Goal: Information Seeking & Learning: Learn about a topic

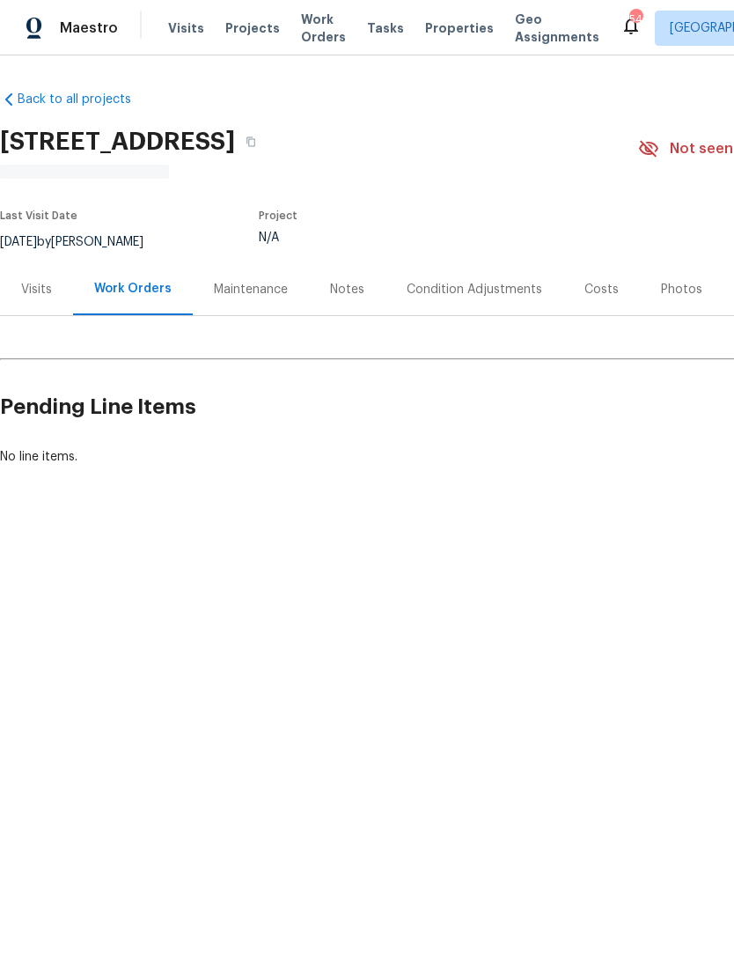
click at [42, 298] on div "Visits" at bounding box center [36, 289] width 73 height 52
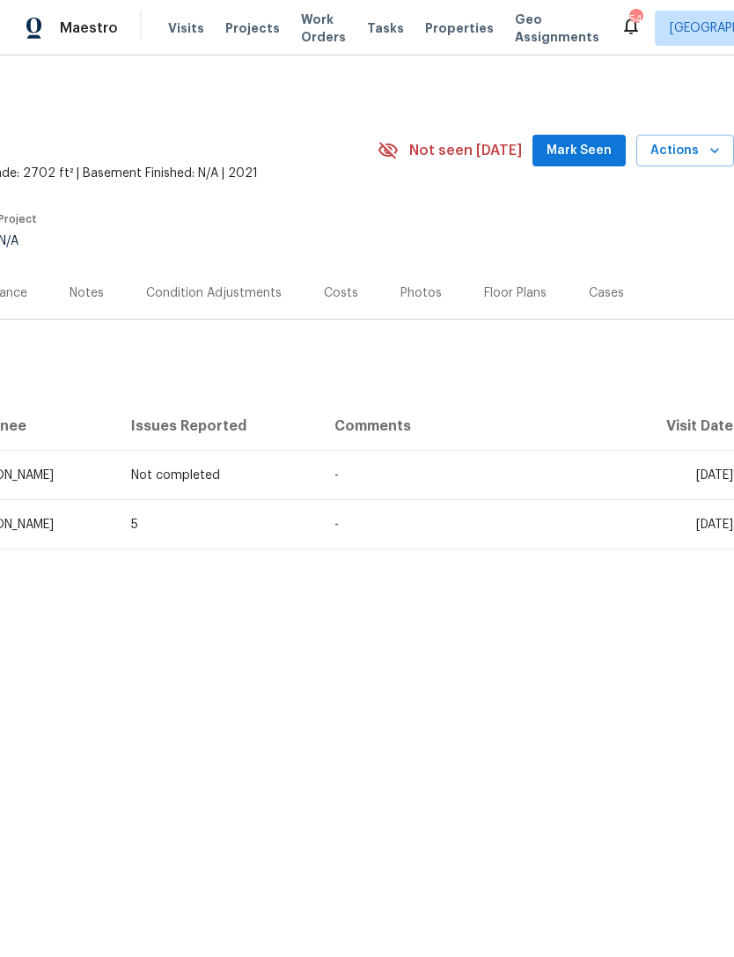
scroll to position [0, 261]
click at [338, 294] on div "Costs" at bounding box center [341, 293] width 34 height 18
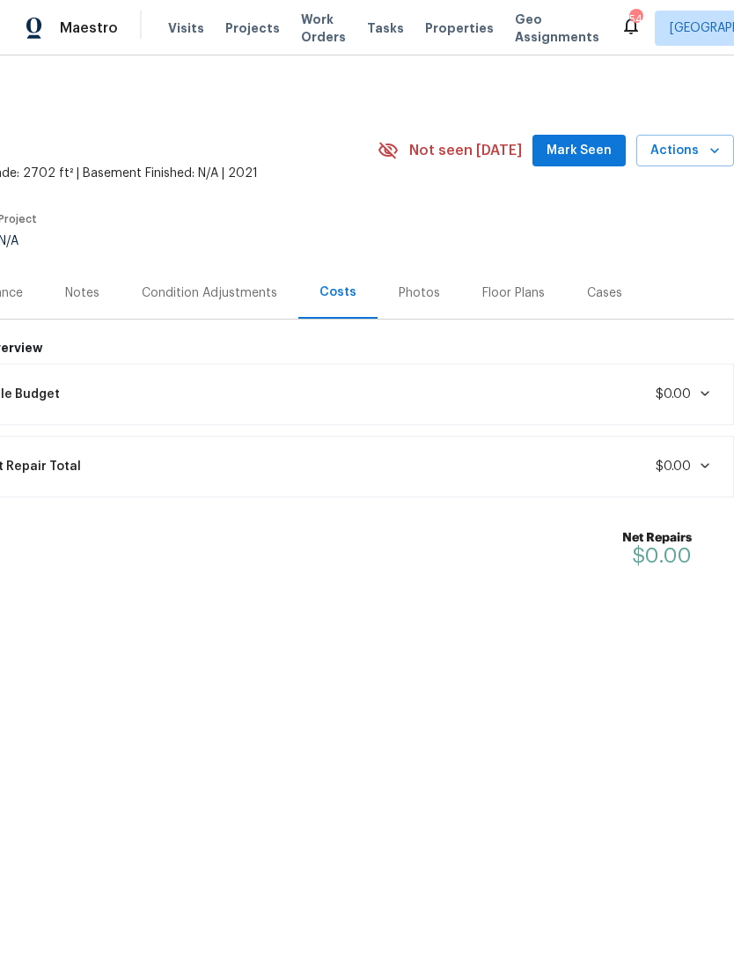
click at [187, 285] on div "Condition Adjustments" at bounding box center [210, 293] width 136 height 18
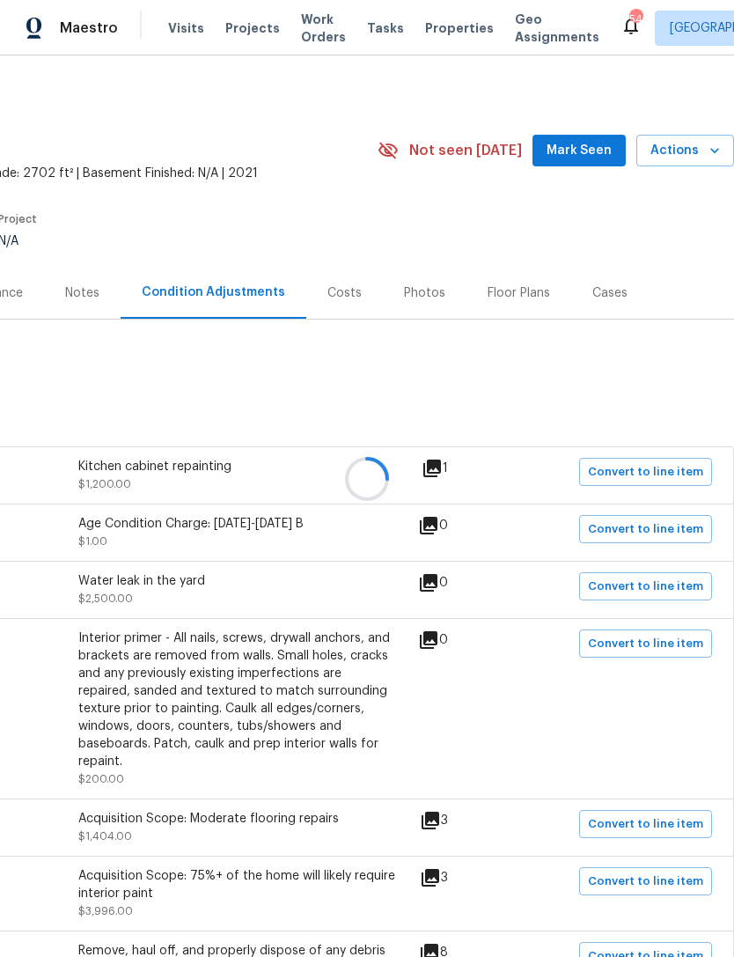
click at [443, 466] on div at bounding box center [367, 478] width 734 height 957
click at [430, 473] on icon at bounding box center [432, 468] width 21 height 21
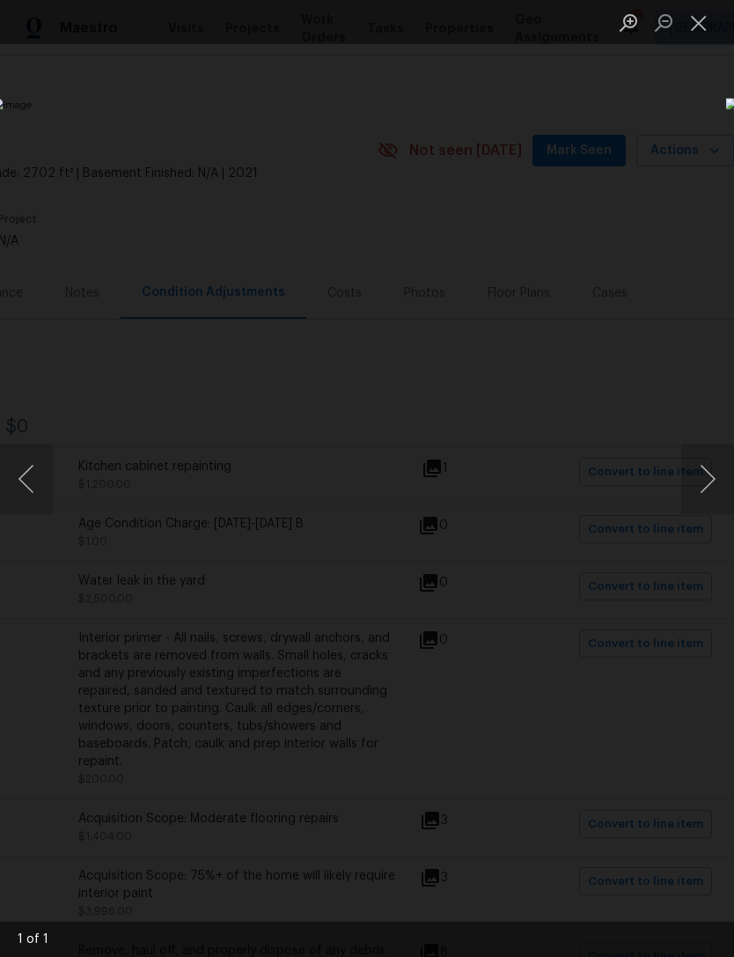
click at [696, 481] on button "Next image" at bounding box center [707, 479] width 53 height 70
click at [576, 321] on img "Lightbox" at bounding box center [284, 478] width 584 height 760
click at [596, 217] on div "Lightbox" at bounding box center [367, 478] width 734 height 957
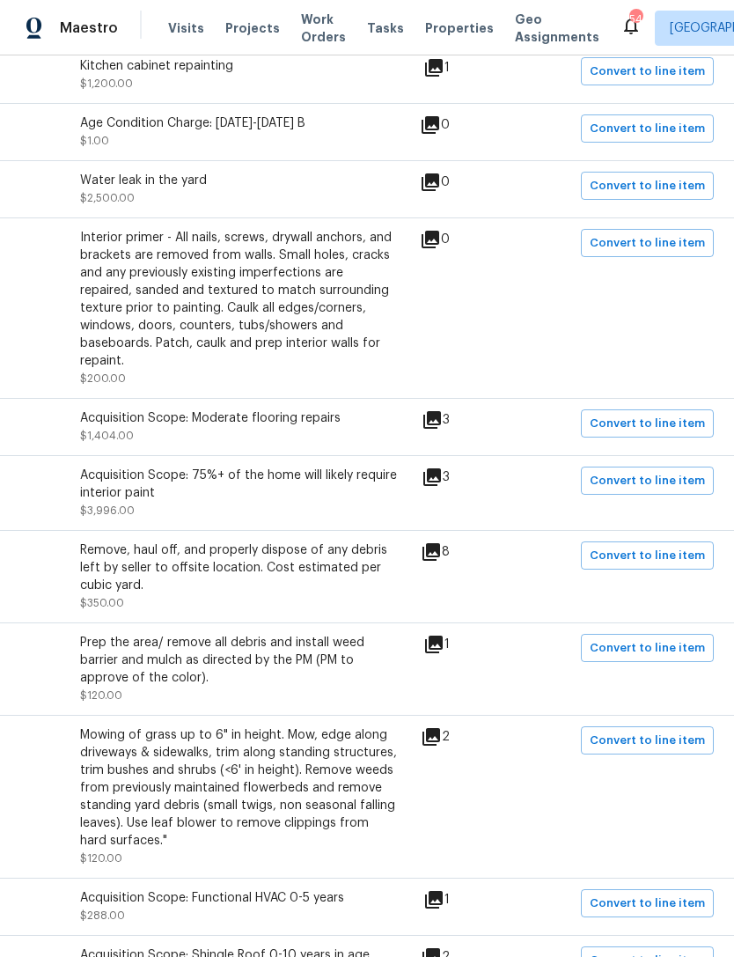
scroll to position [409, 259]
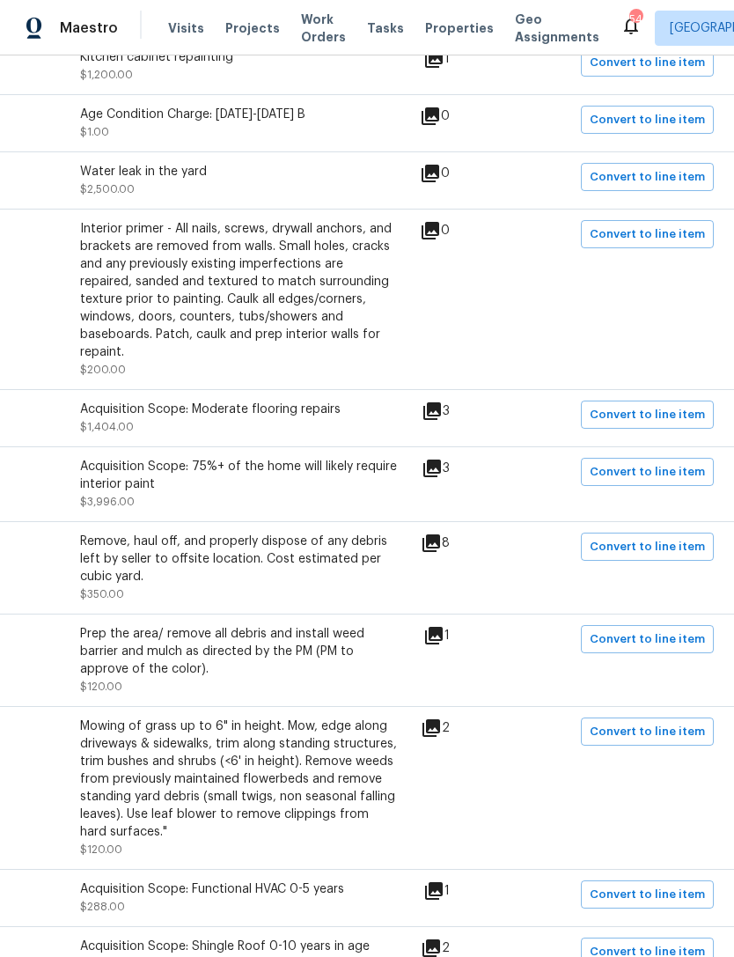
click at [443, 404] on icon at bounding box center [432, 410] width 21 height 21
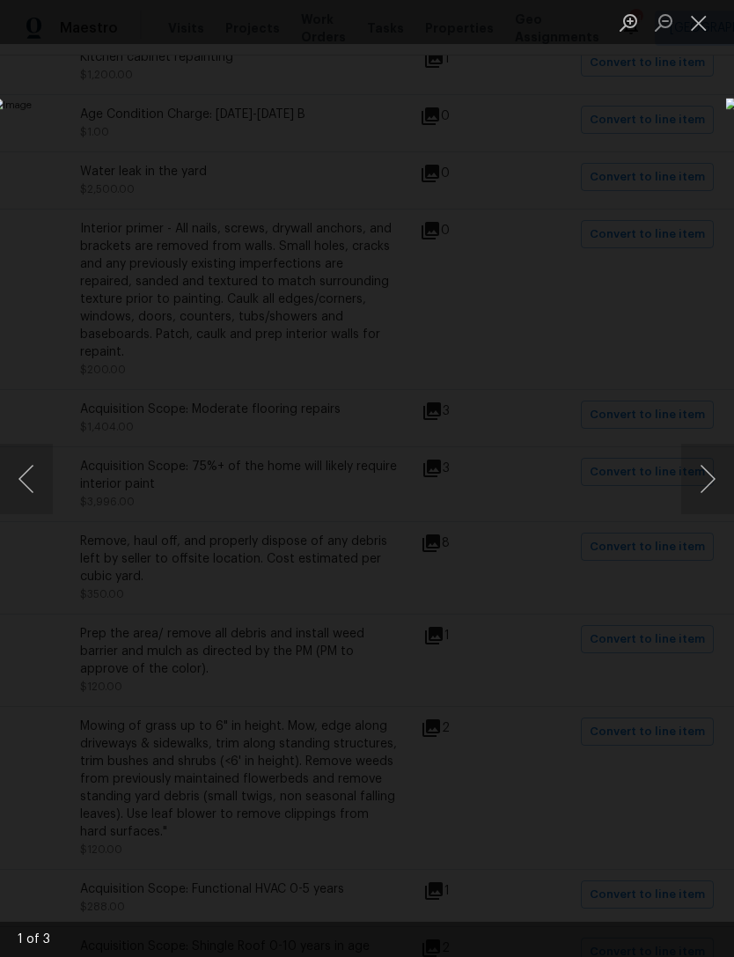
click at [709, 487] on button "Next image" at bounding box center [707, 479] width 53 height 70
click at [702, 485] on button "Next image" at bounding box center [707, 479] width 53 height 70
click at [694, 483] on button "Next image" at bounding box center [707, 479] width 53 height 70
click at [701, 28] on button "Close lightbox" at bounding box center [698, 22] width 35 height 31
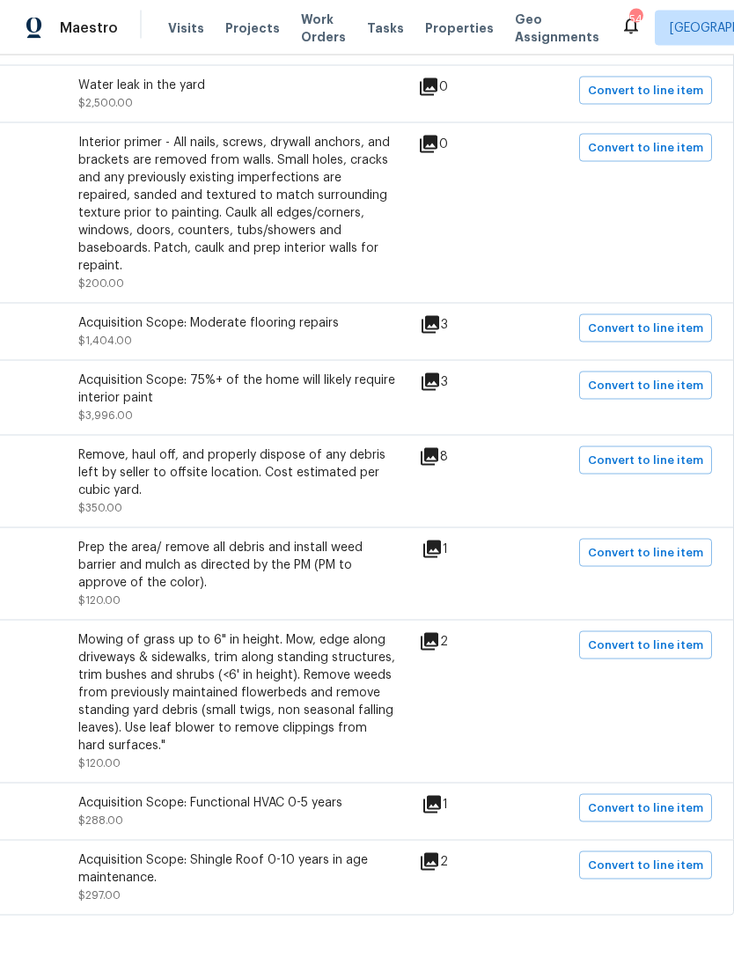
scroll to position [56, 0]
click at [438, 633] on icon at bounding box center [430, 642] width 18 height 18
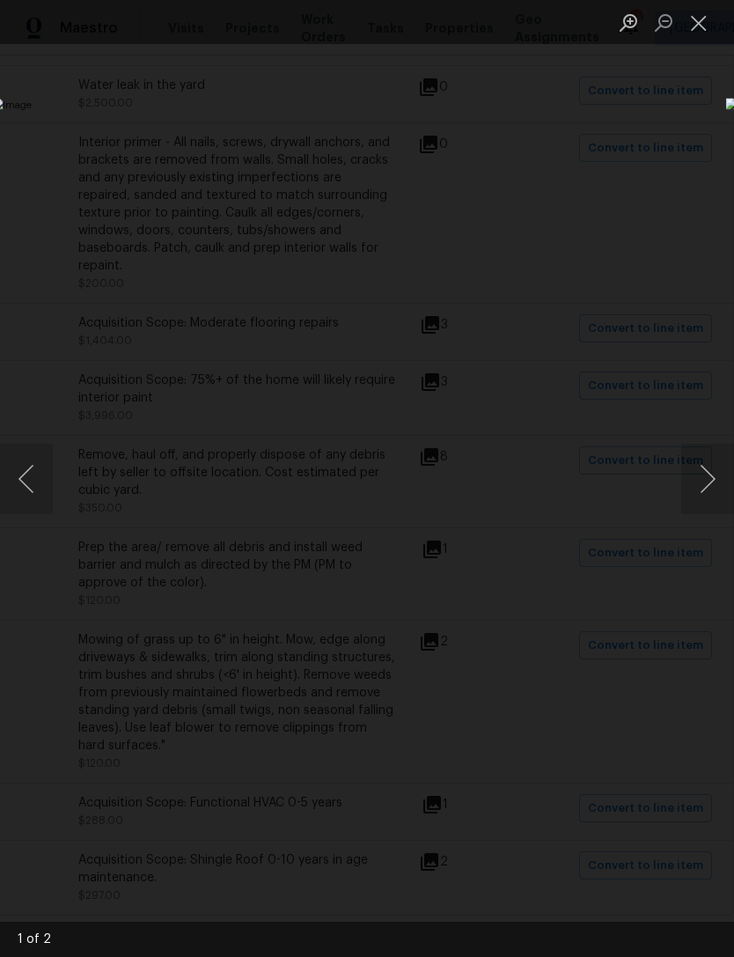
click at [701, 474] on button "Next image" at bounding box center [707, 479] width 53 height 70
click at [699, 23] on button "Close lightbox" at bounding box center [698, 22] width 35 height 31
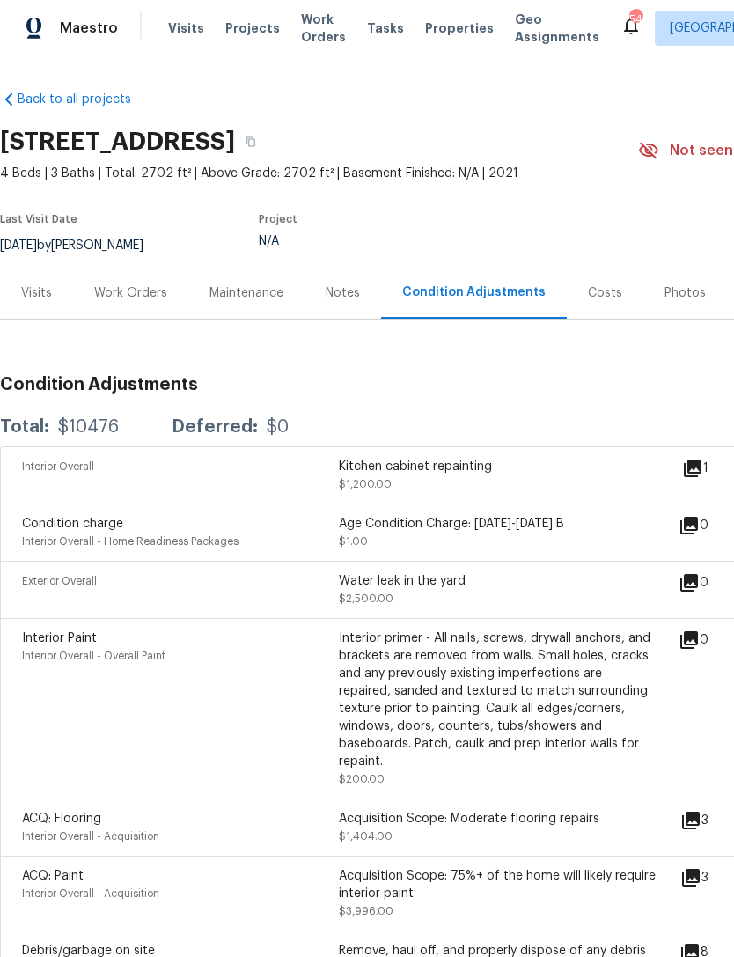
scroll to position [0, 0]
